Goal: Task Accomplishment & Management: Manage account settings

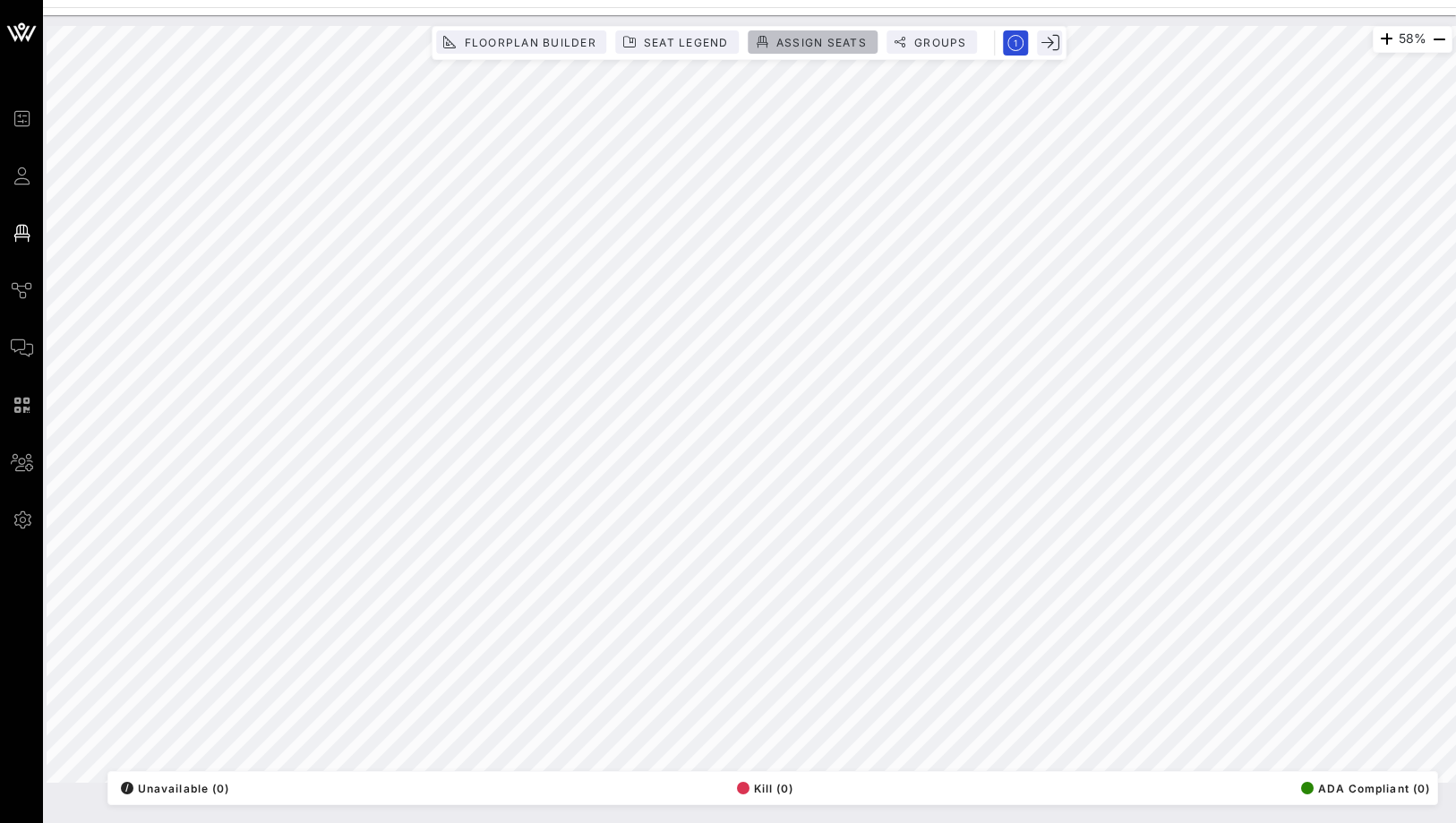
click at [787, 38] on span "Assign Seats" at bounding box center [822, 42] width 92 height 14
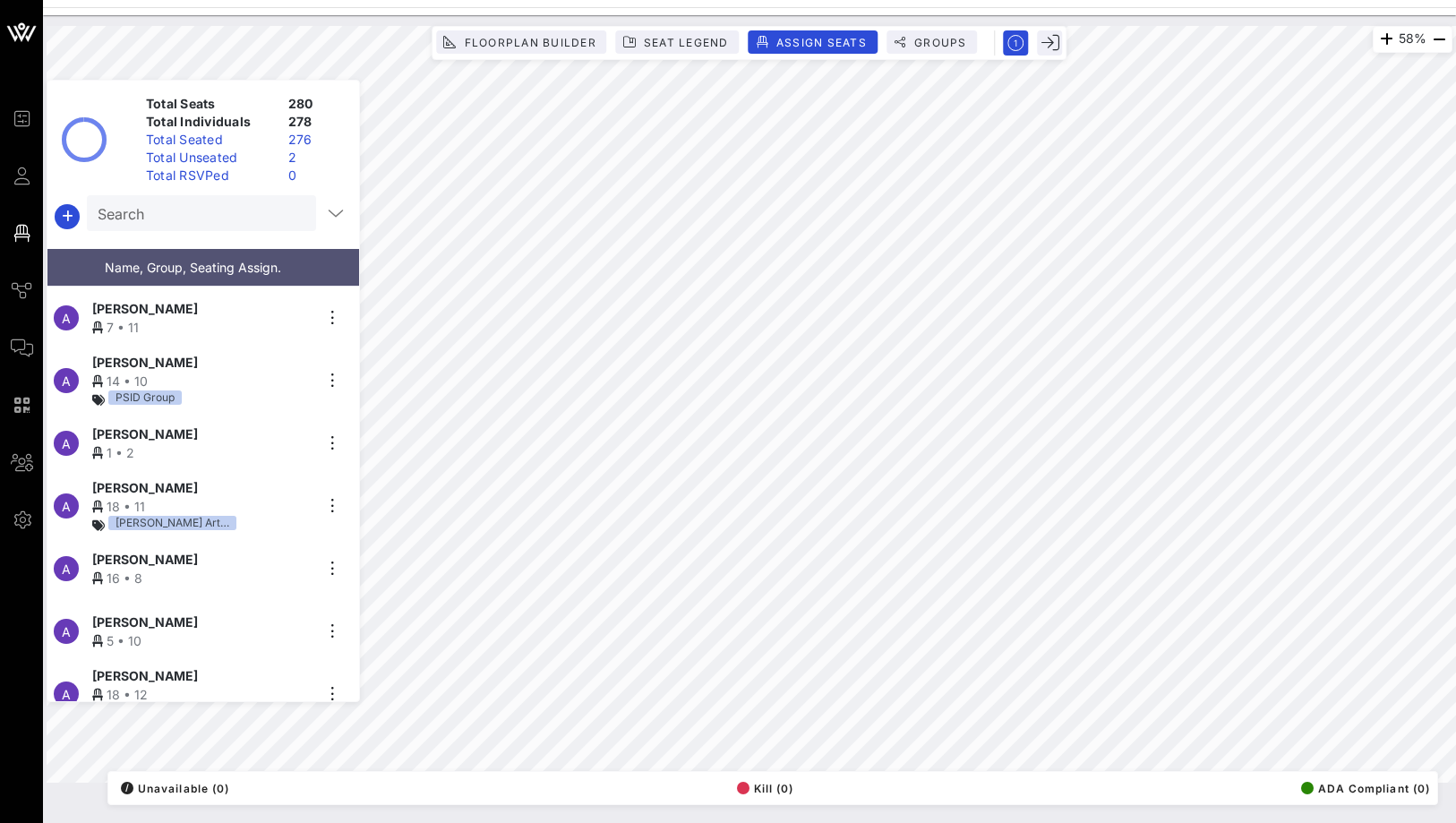
click at [175, 209] on input "Search" at bounding box center [199, 213] width 204 height 23
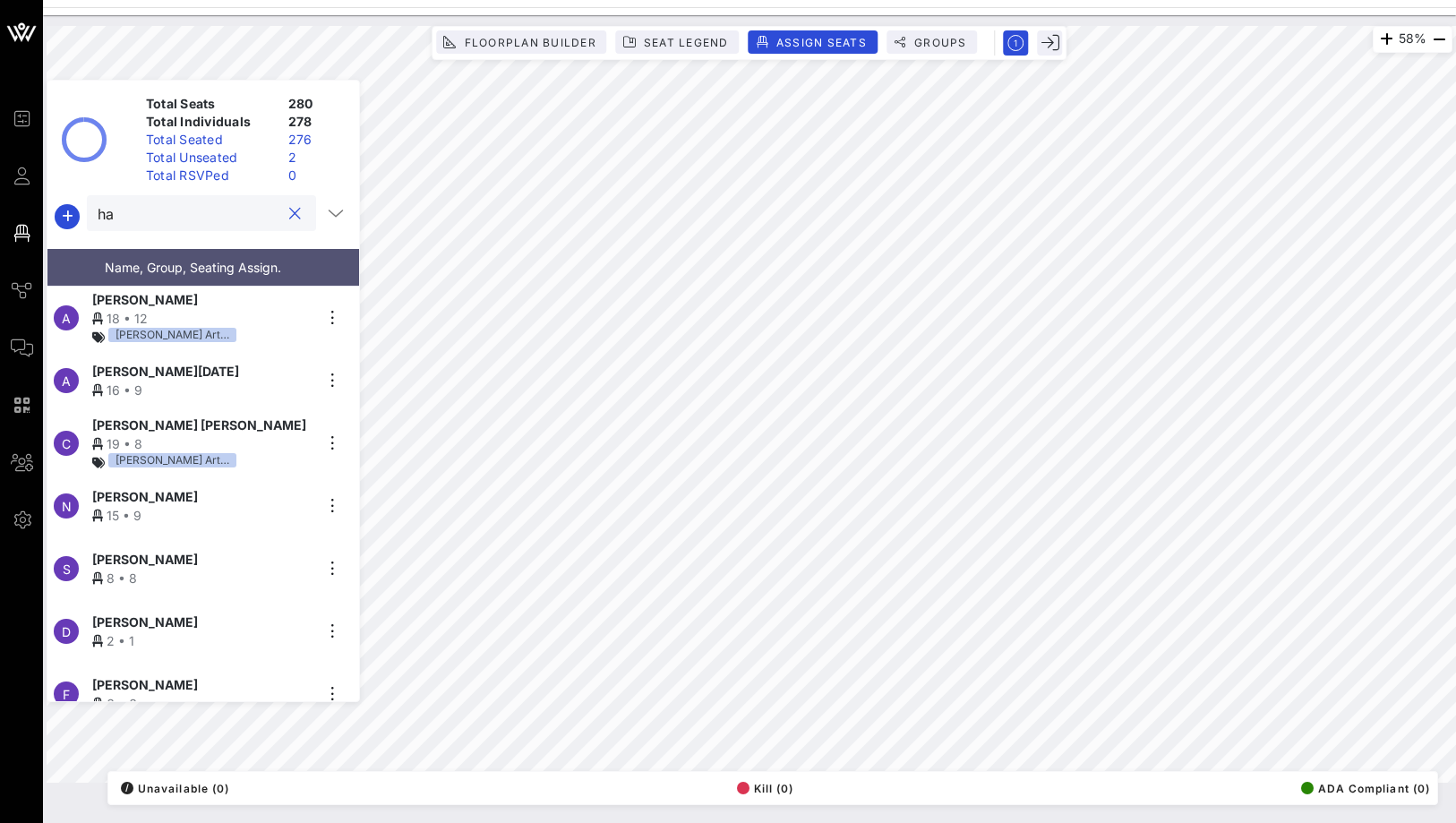
type input "h"
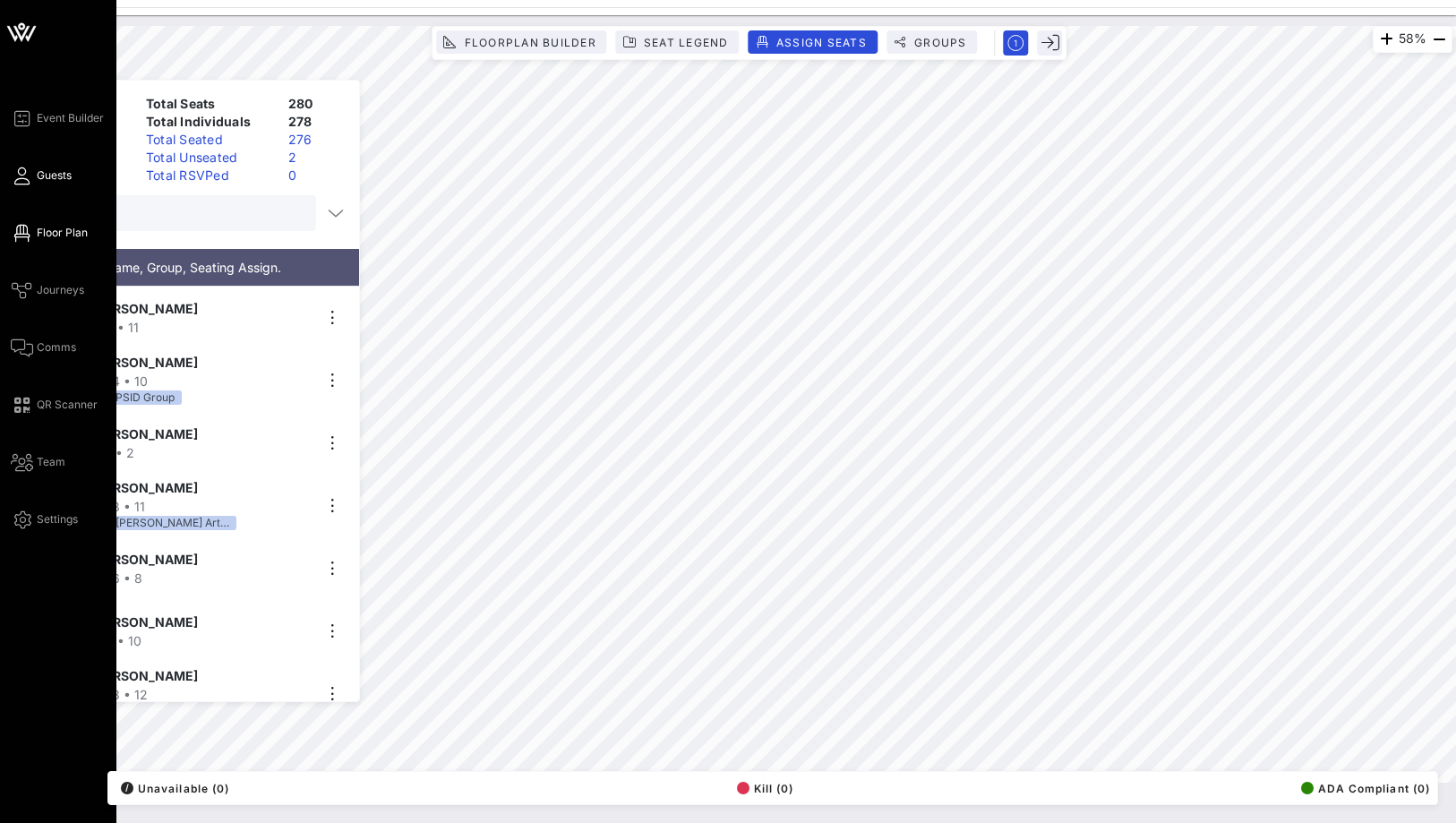
click at [31, 175] on icon at bounding box center [22, 175] width 22 height 3
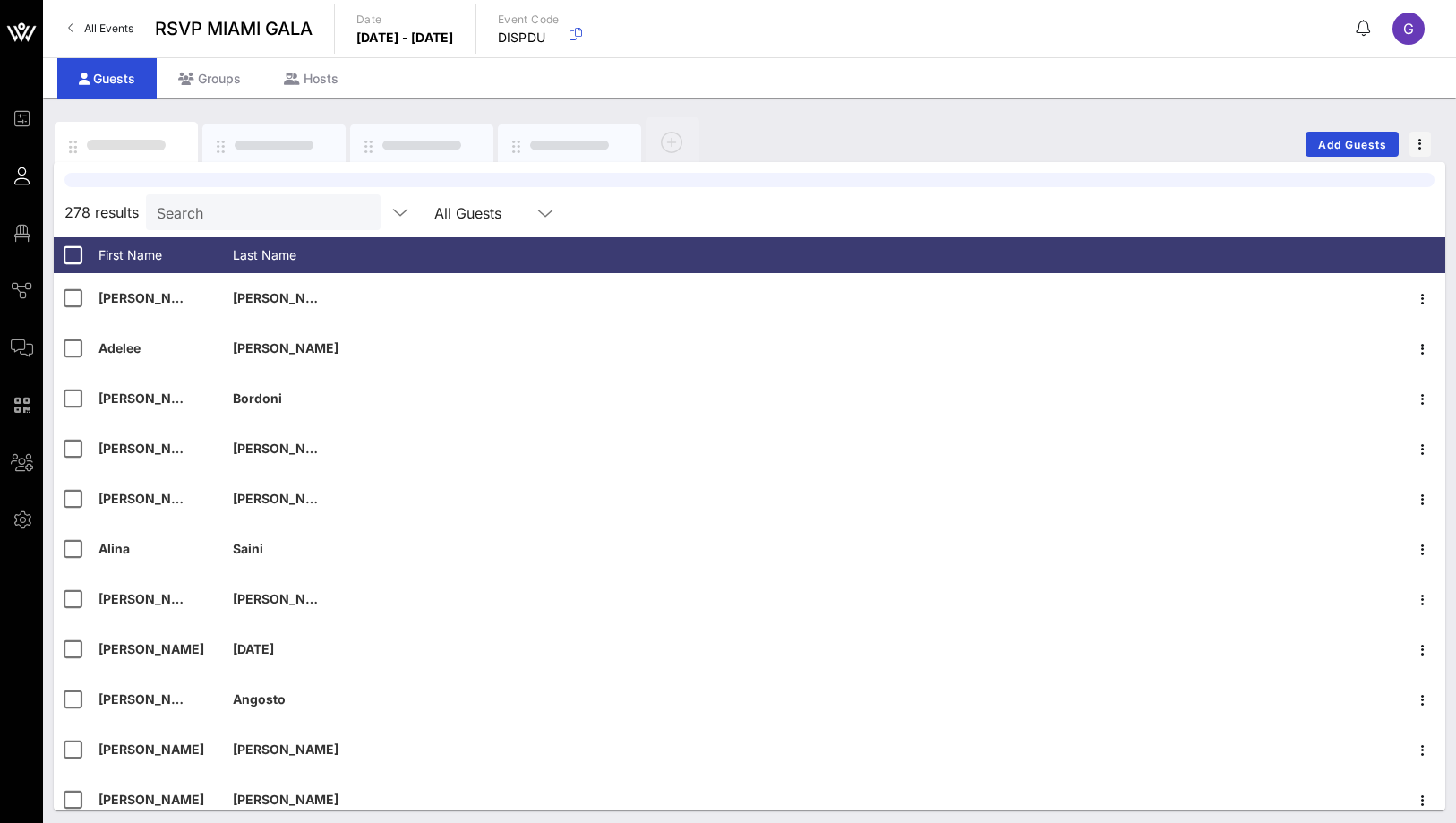
click at [172, 209] on input "Search" at bounding box center [261, 212] width 210 height 23
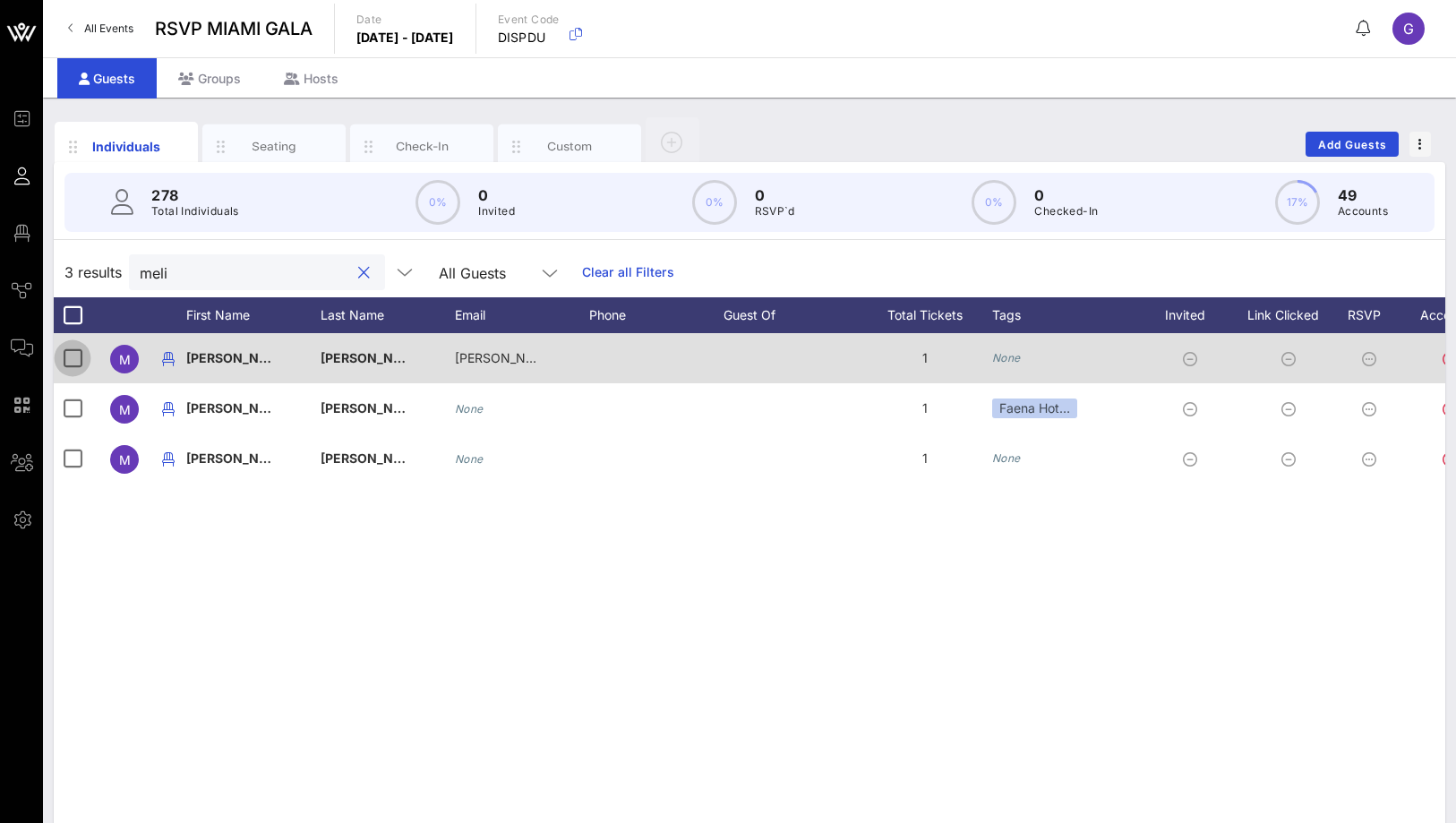
type input "meli"
click at [69, 346] on div at bounding box center [72, 357] width 30 height 30
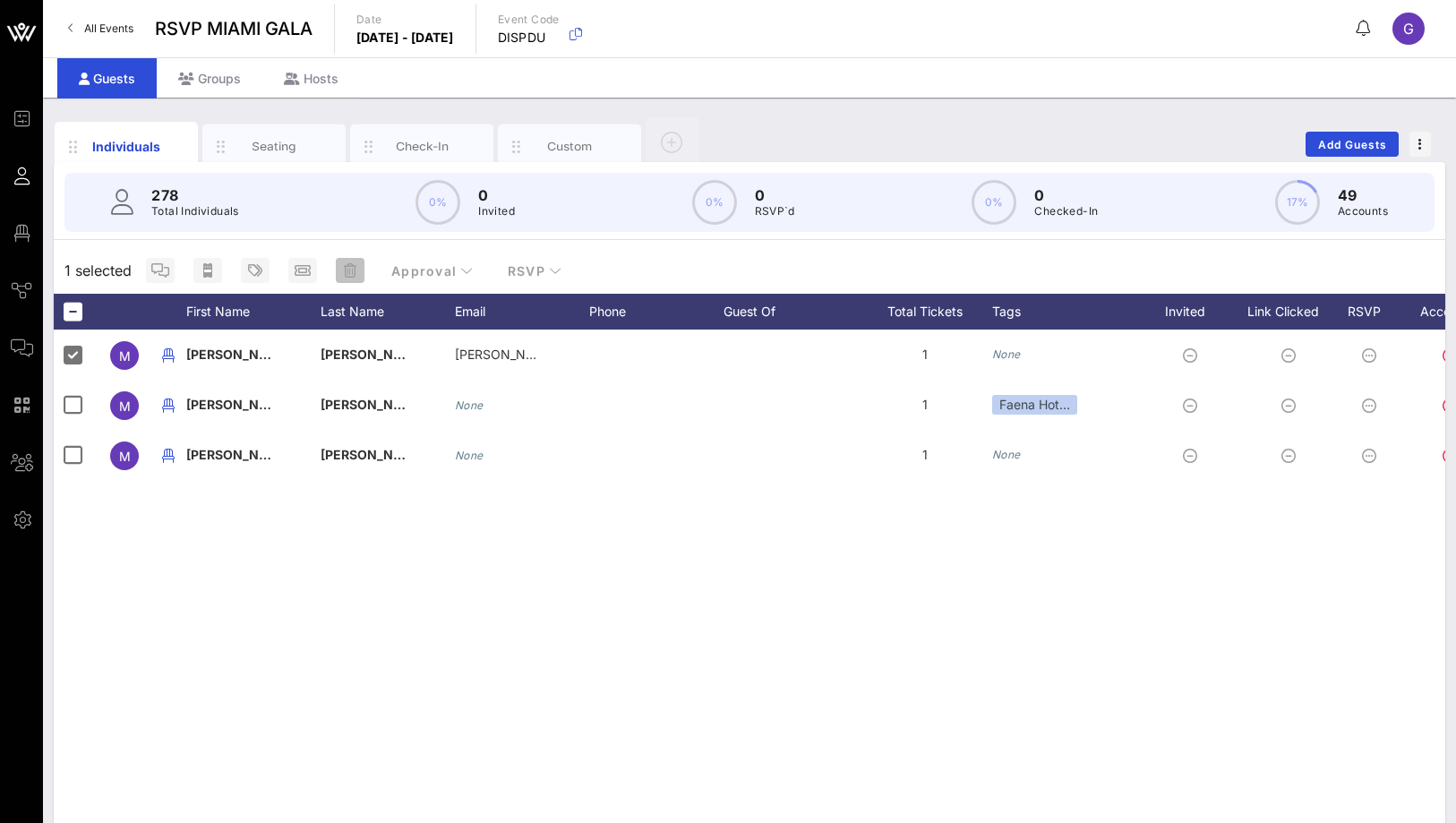
click at [340, 277] on span "button" at bounding box center [349, 270] width 28 height 15
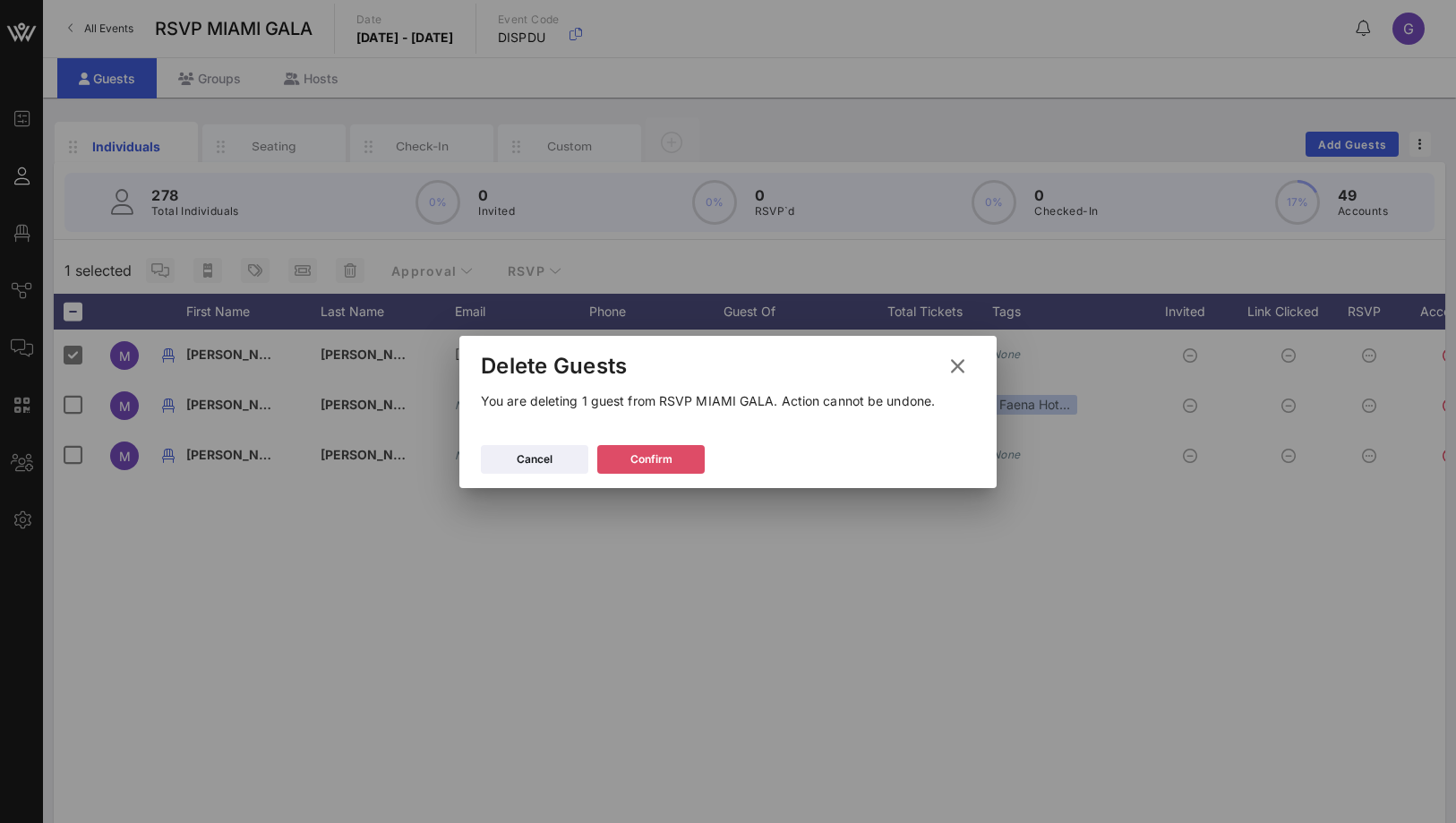
click at [632, 464] on div "Confirm" at bounding box center [652, 459] width 42 height 18
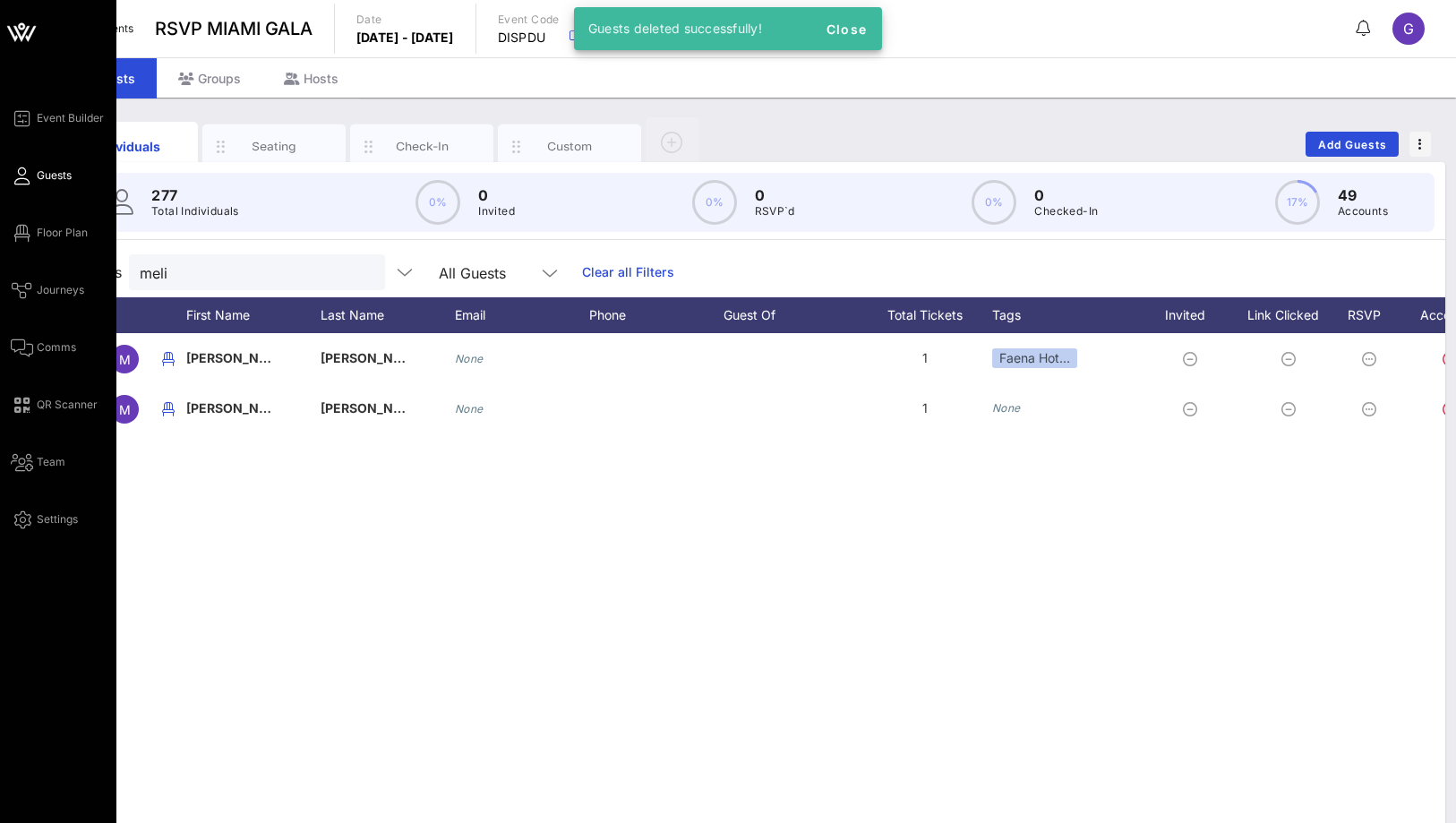
click at [40, 178] on span "Guests" at bounding box center [54, 176] width 35 height 16
click at [39, 229] on span "Floor Plan" at bounding box center [62, 233] width 51 height 16
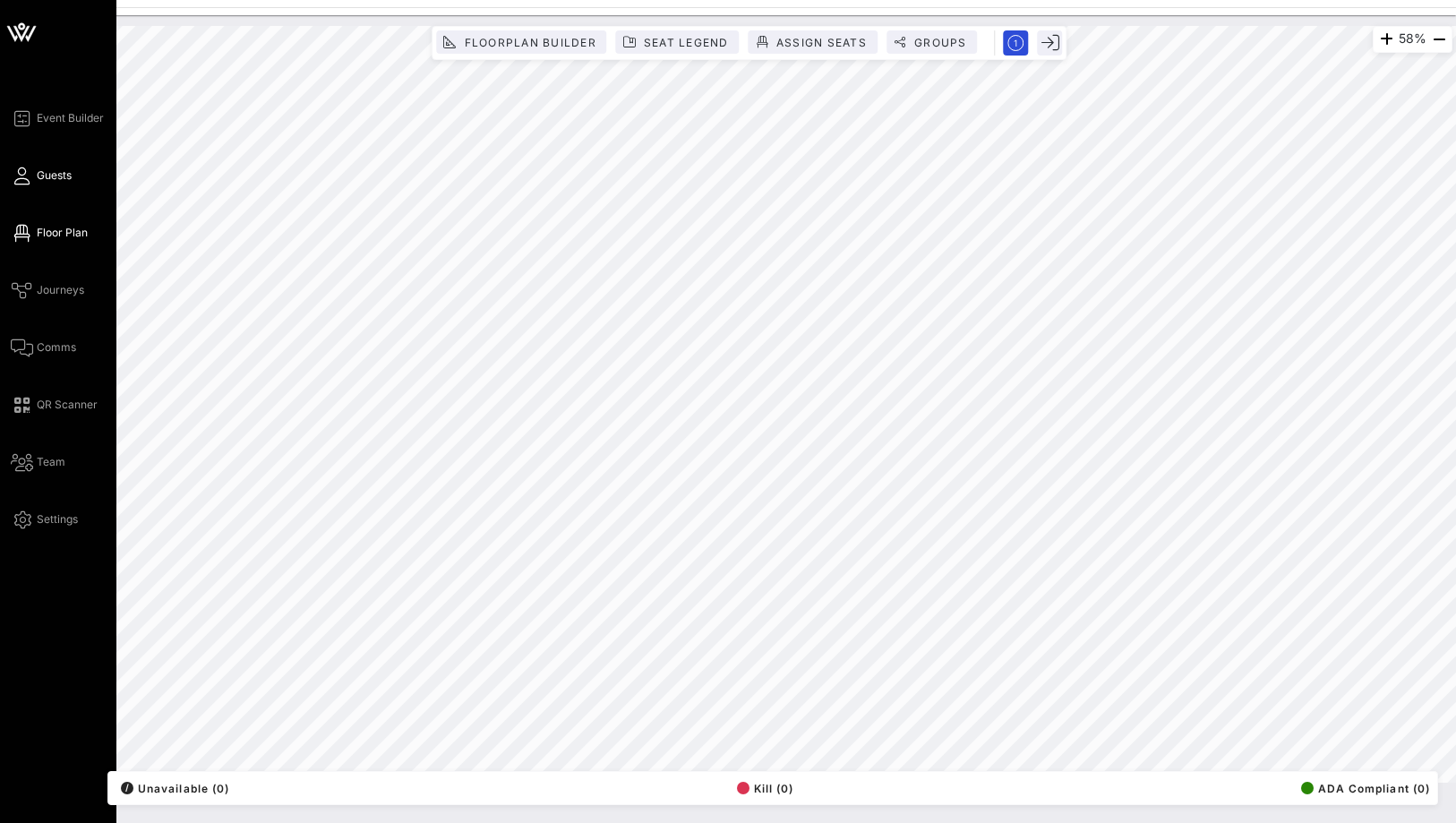
click at [52, 173] on span "Guests" at bounding box center [54, 176] width 35 height 16
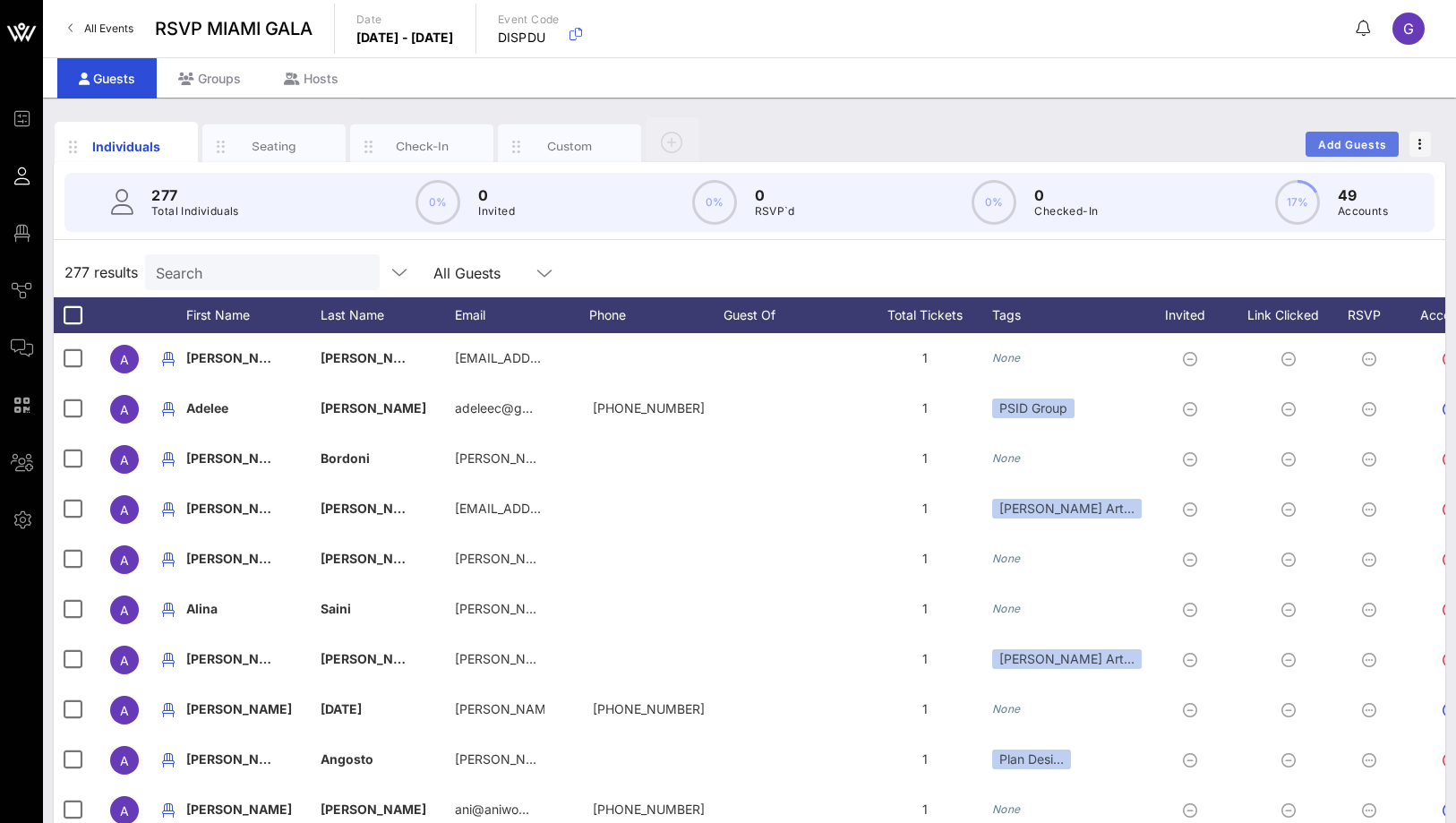
click at [1340, 152] on button "Add Guests" at bounding box center [1352, 144] width 94 height 25
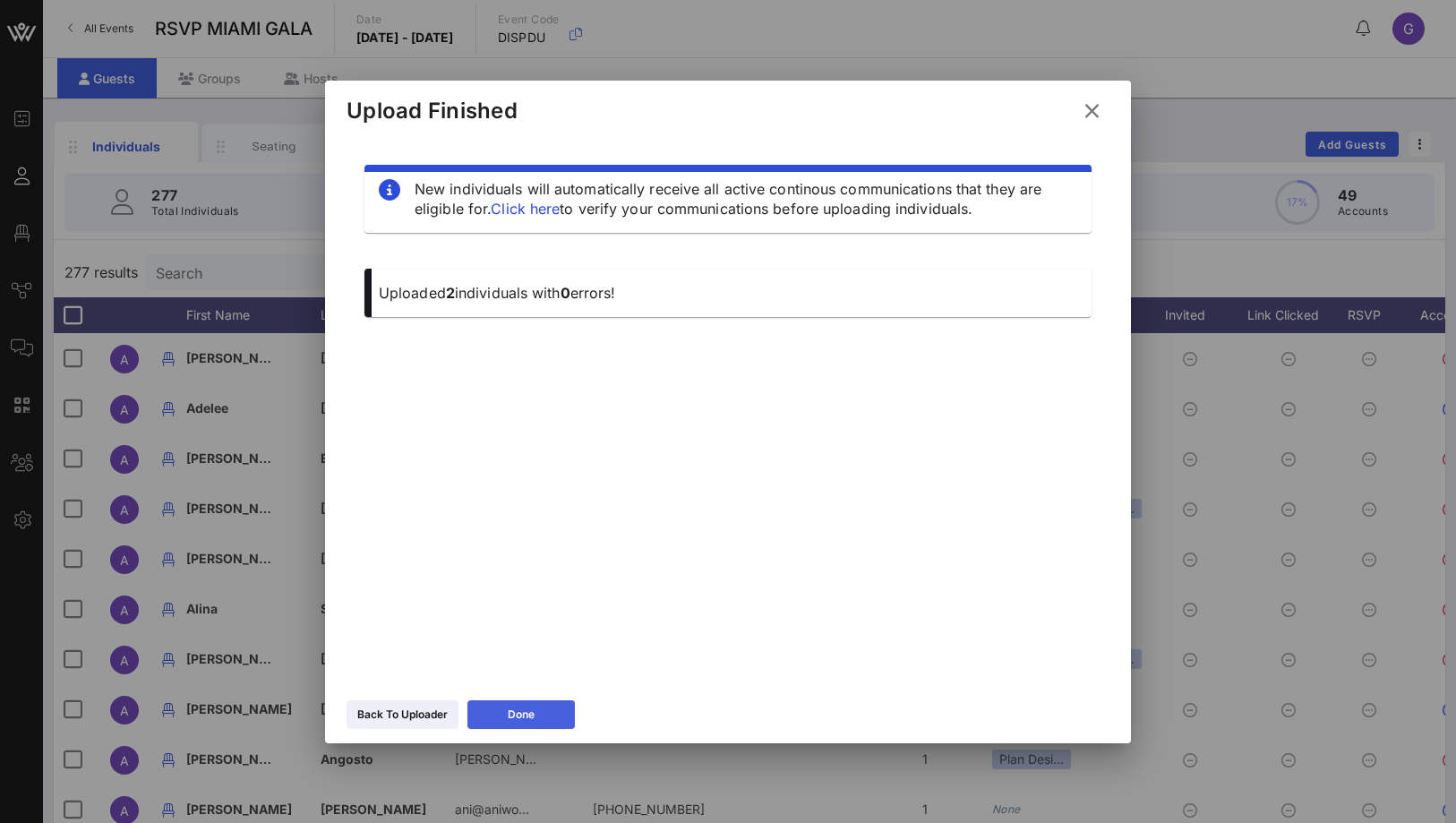
click at [516, 712] on icon at bounding box center [522, 714] width 14 height 12
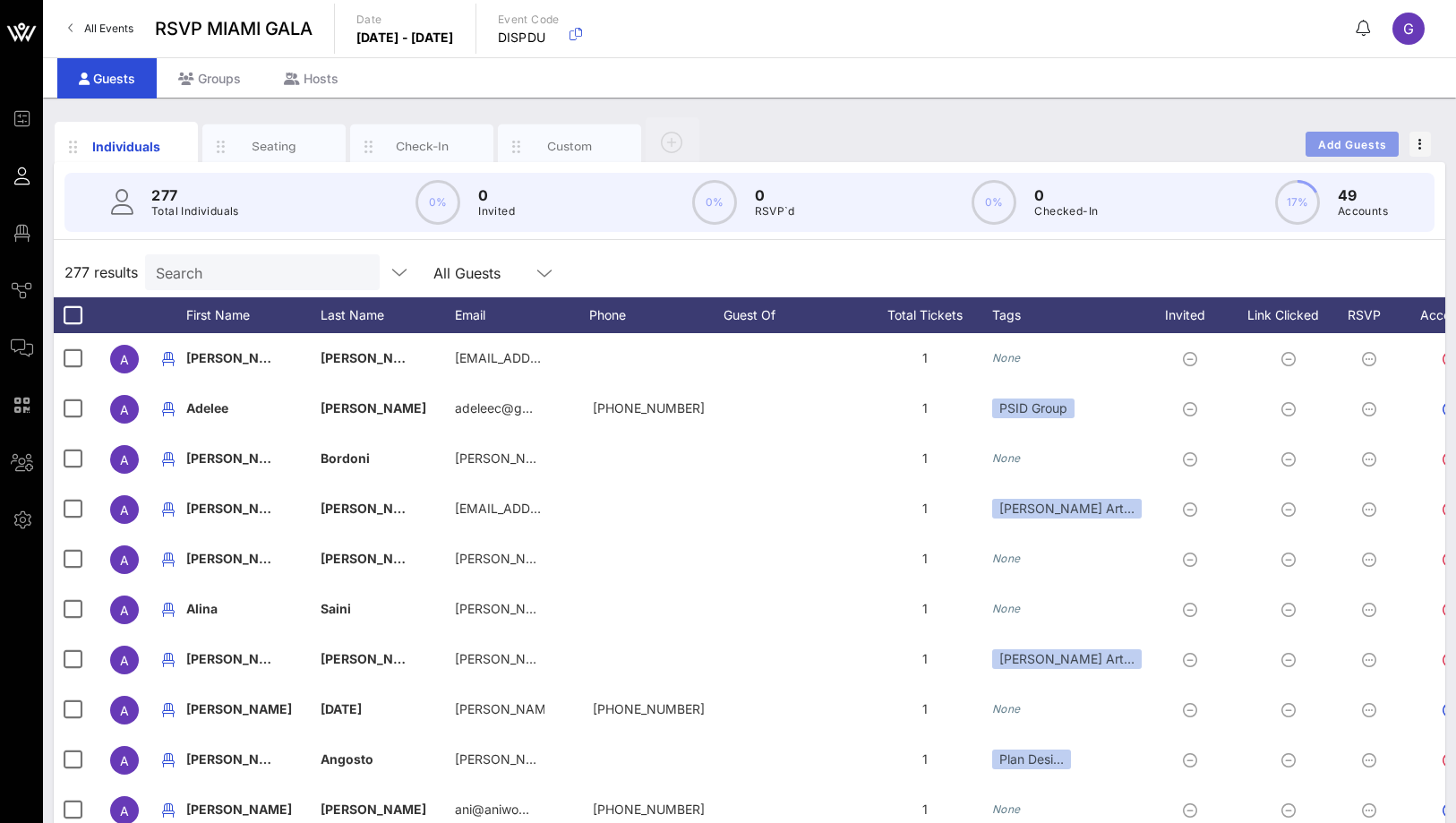
click at [1338, 139] on span "Add Guests" at bounding box center [1352, 144] width 71 height 14
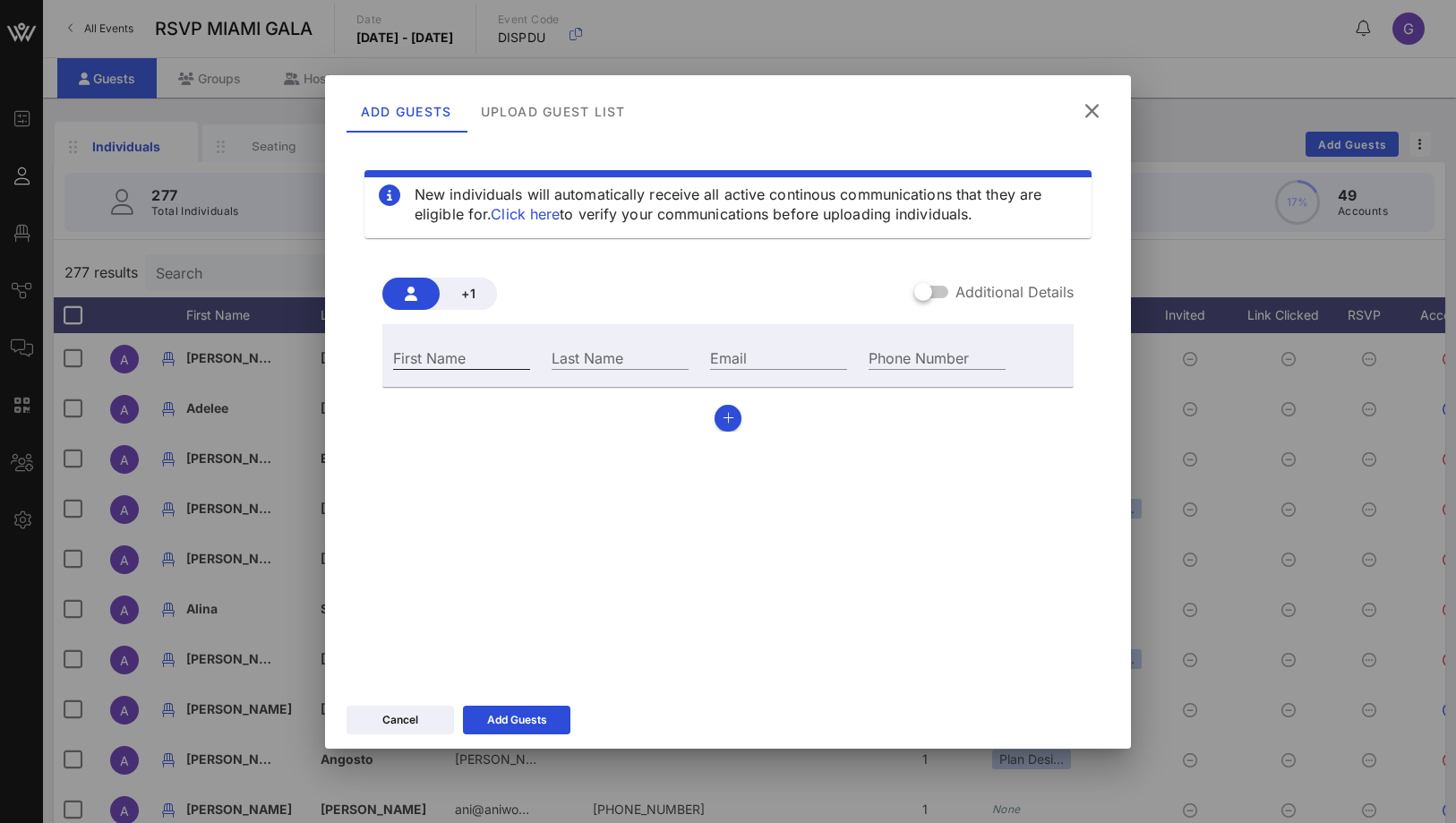
click at [458, 360] on input "First Name" at bounding box center [461, 357] width 137 height 23
type input "[PERSON_NAME]"
click at [595, 355] on div "Last Name" at bounding box center [620, 357] width 137 height 23
type input "[PERSON_NAME]"
click at [508, 718] on div "Add Guests" at bounding box center [516, 720] width 60 height 18
